Goal: Navigation & Orientation: Find specific page/section

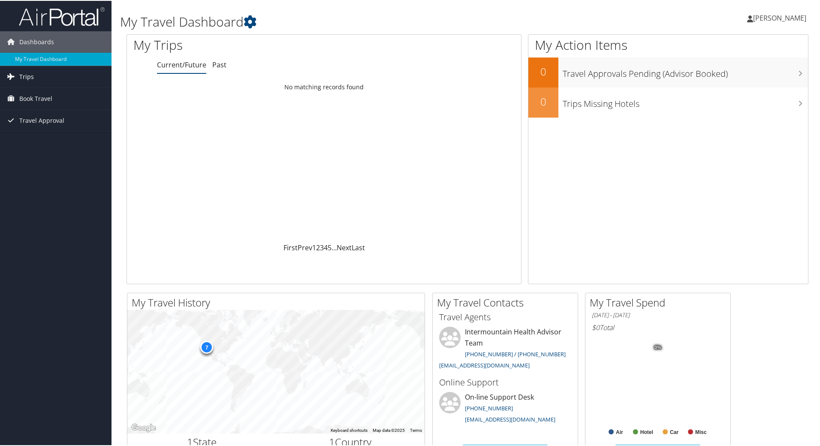
click at [26, 73] on span "Trips" at bounding box center [26, 75] width 15 height 21
click at [29, 96] on link "Current/Future Trips" at bounding box center [56, 93] width 112 height 13
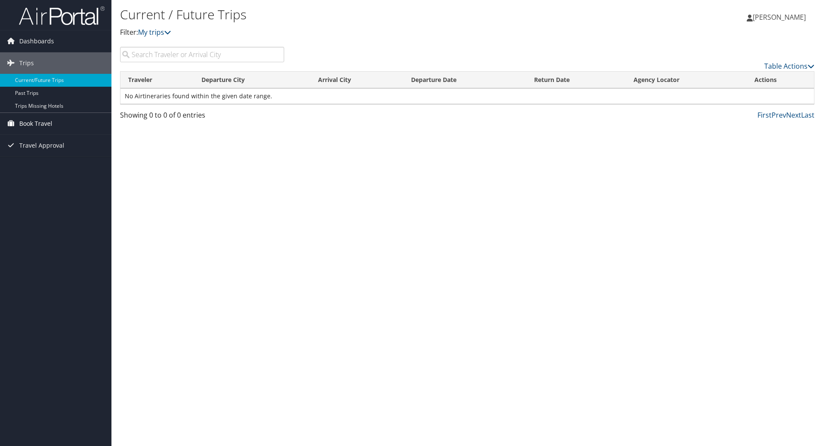
click at [31, 123] on span "Book Travel" at bounding box center [35, 123] width 33 height 21
click at [69, 163] on link "Book/Manage Online Trips" at bounding box center [56, 166] width 112 height 13
